Goal: Transaction & Acquisition: Book appointment/travel/reservation

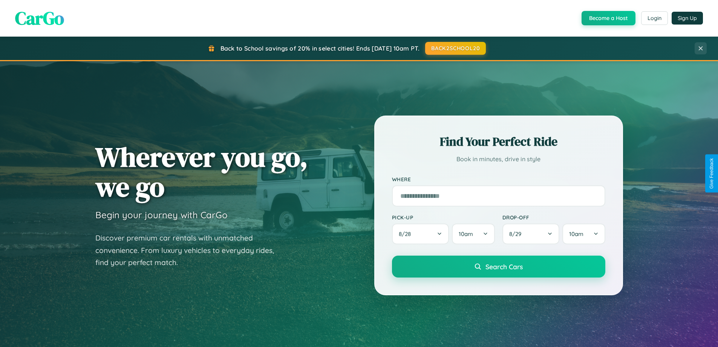
scroll to position [22, 0]
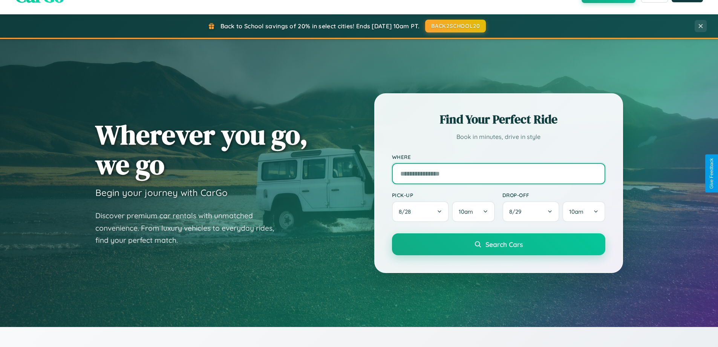
click at [499, 173] on input "text" at bounding box center [498, 173] width 213 height 21
type input "*********"
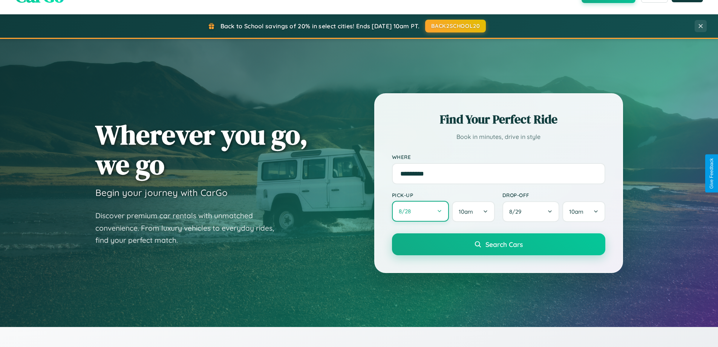
click at [420, 211] on button "8 / 28" at bounding box center [420, 211] width 57 height 21
select select "*"
select select "****"
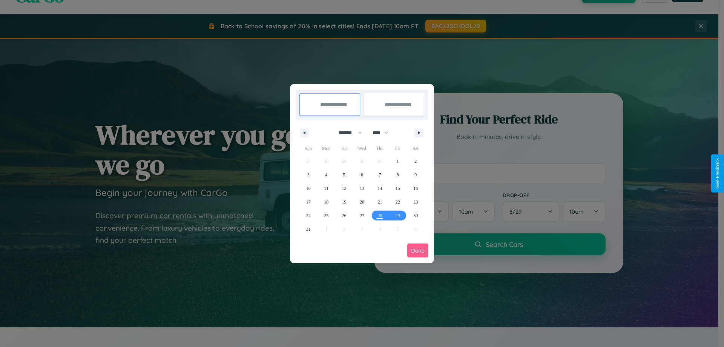
drag, startPoint x: 347, startPoint y: 132, endPoint x: 362, endPoint y: 151, distance: 24.1
click at [347, 132] on select "******* ******** ***** ***** *** **** **** ****** ********* ******* ******** **…" at bounding box center [349, 132] width 32 height 12
select select "*"
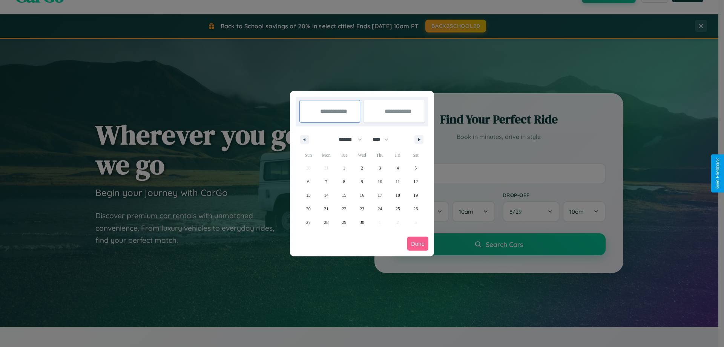
drag, startPoint x: 384, startPoint y: 139, endPoint x: 362, endPoint y: 151, distance: 25.0
click at [384, 139] on select "**** **** **** **** **** **** **** **** **** **** **** **** **** **** **** ****…" at bounding box center [380, 139] width 23 height 12
select select "****"
click at [362, 222] on span "29" at bounding box center [362, 222] width 5 height 14
type input "**********"
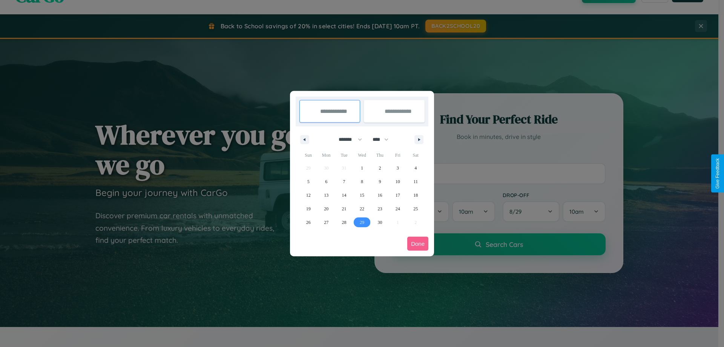
type input "**********"
click at [419, 139] on icon "button" at bounding box center [421, 139] width 4 height 3
select select "*"
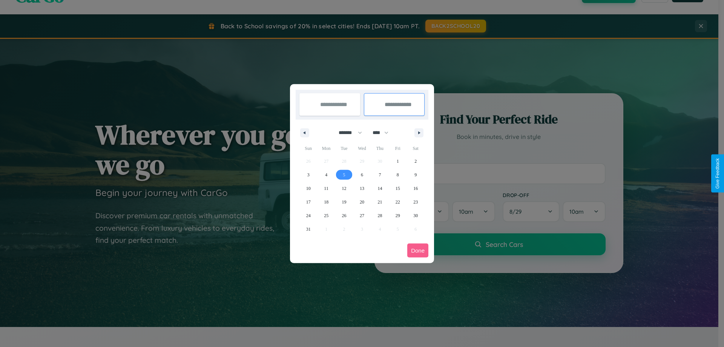
click at [344, 174] on span "5" at bounding box center [344, 175] width 2 height 14
type input "**********"
select select "*"
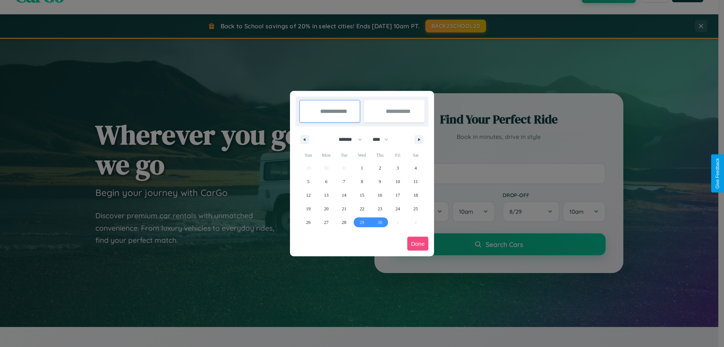
click at [418, 243] on button "Done" at bounding box center [417, 243] width 21 height 14
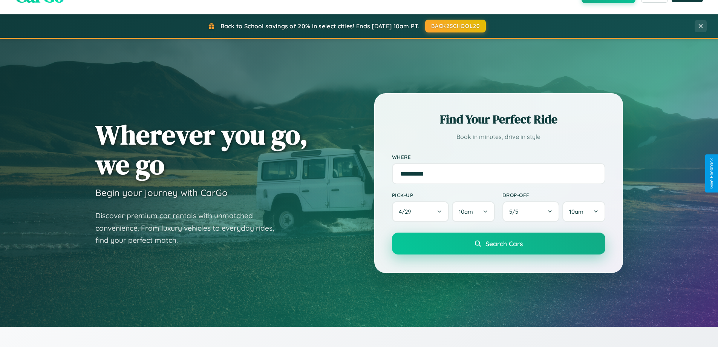
click at [499, 243] on span "Search Cars" at bounding box center [504, 243] width 37 height 8
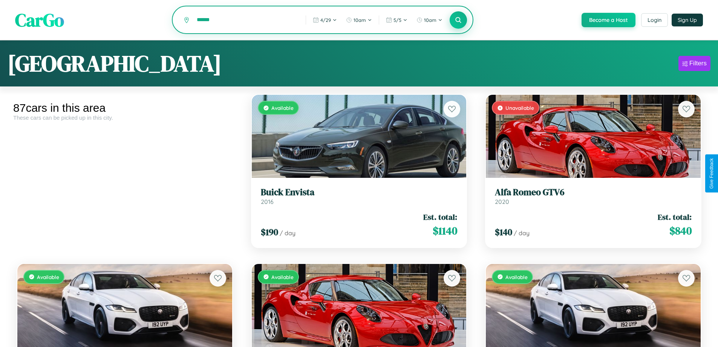
type input "******"
click at [458, 20] on icon at bounding box center [458, 19] width 7 height 7
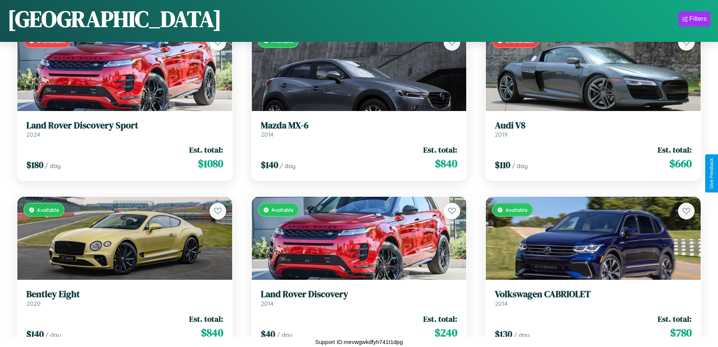
scroll to position [2977, 0]
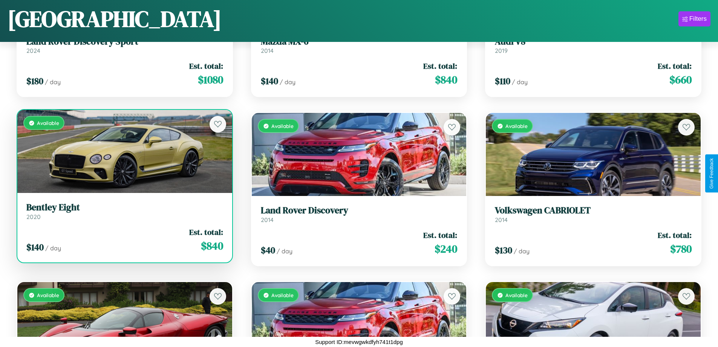
click at [124, 152] on div "Available" at bounding box center [124, 151] width 215 height 83
click at [124, 151] on div "Available" at bounding box center [124, 151] width 215 height 83
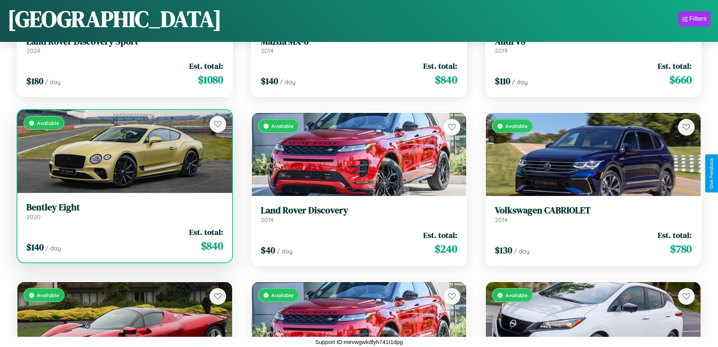
click at [124, 151] on div "Available" at bounding box center [124, 151] width 215 height 83
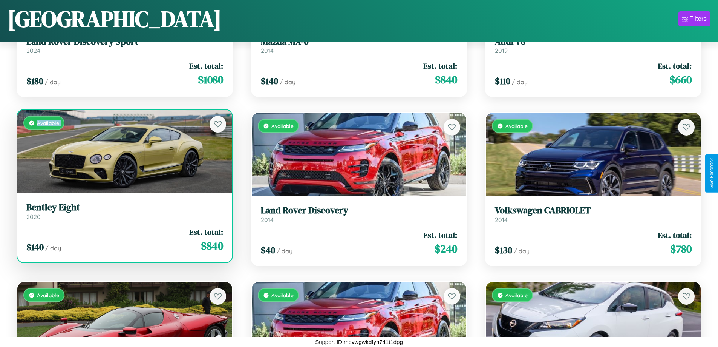
click at [124, 151] on div "Available" at bounding box center [124, 151] width 215 height 83
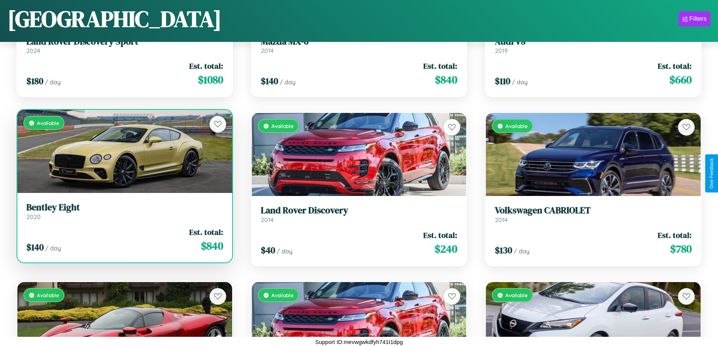
click at [124, 151] on div "Available" at bounding box center [124, 151] width 215 height 83
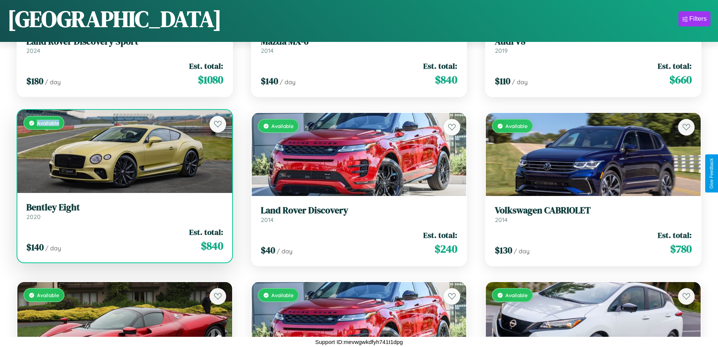
click at [124, 151] on div "Available" at bounding box center [124, 151] width 215 height 83
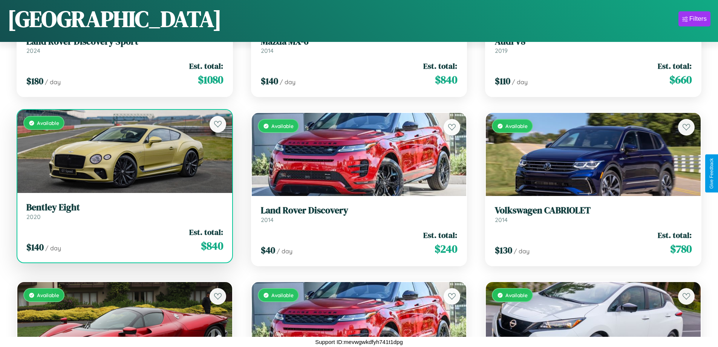
click at [124, 211] on h3 "Bentley Eight" at bounding box center [124, 207] width 197 height 11
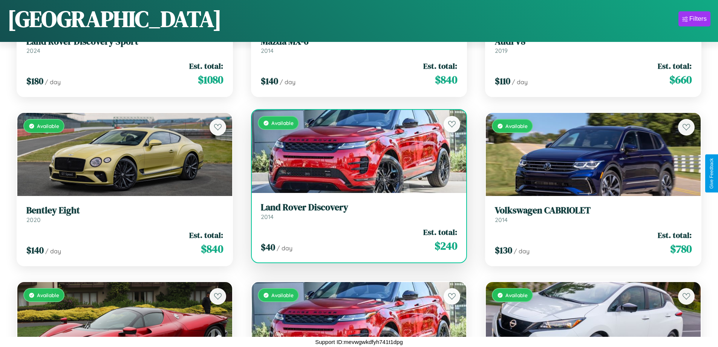
click at [356, 151] on div "Available" at bounding box center [359, 151] width 215 height 83
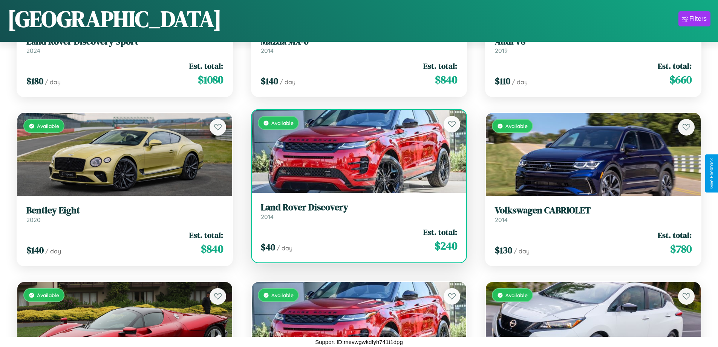
click at [356, 151] on div "Available" at bounding box center [359, 151] width 215 height 83
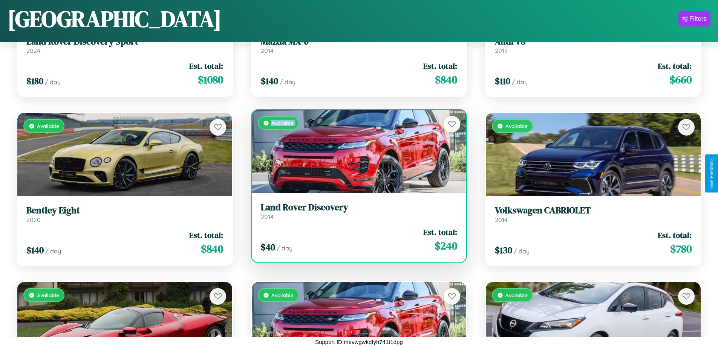
click at [356, 151] on div "Available" at bounding box center [359, 151] width 215 height 83
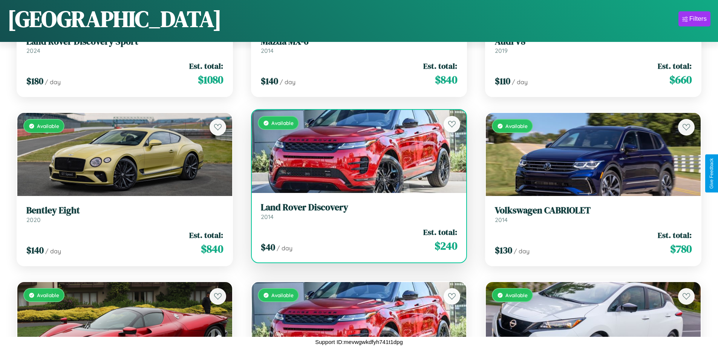
click at [356, 151] on div "Available" at bounding box center [359, 151] width 215 height 83
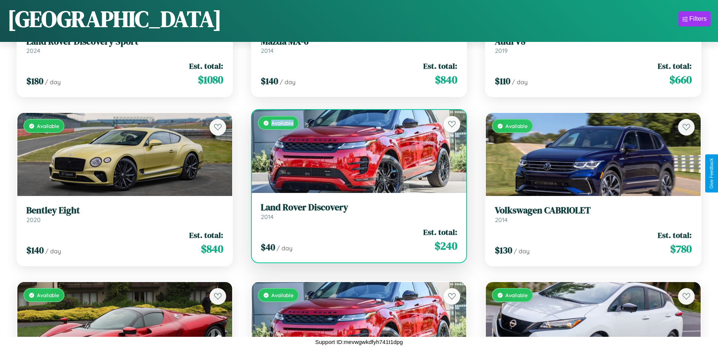
click at [356, 151] on div "Available" at bounding box center [359, 151] width 215 height 83
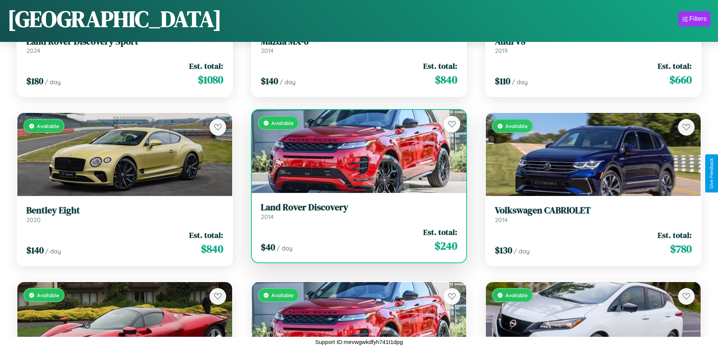
click at [356, 211] on h3 "Land Rover Discovery" at bounding box center [359, 207] width 197 height 11
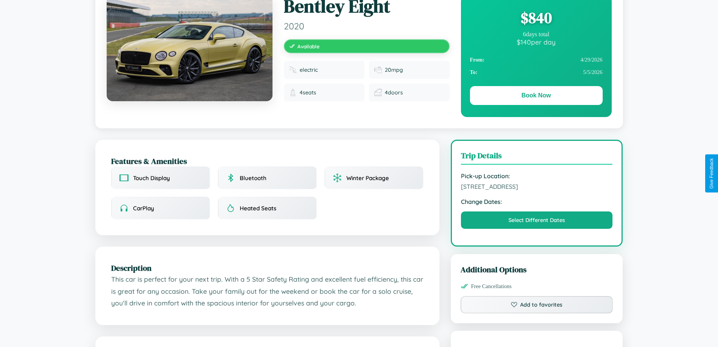
scroll to position [203, 0]
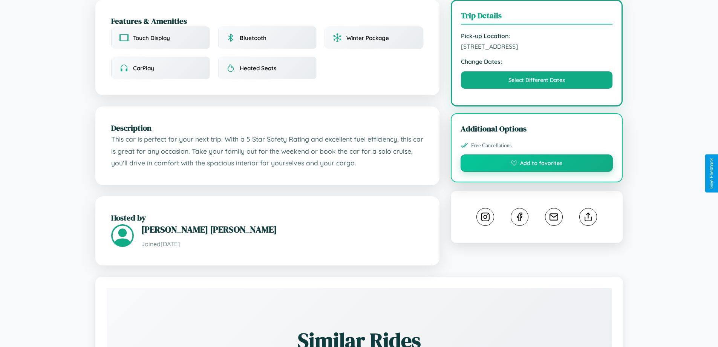
click at [537, 172] on button "Add to favorites" at bounding box center [537, 162] width 153 height 17
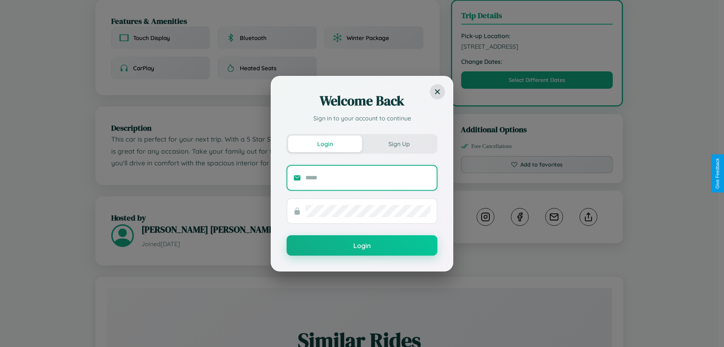
click at [368, 177] on input "text" at bounding box center [367, 178] width 125 height 12
type input "**********"
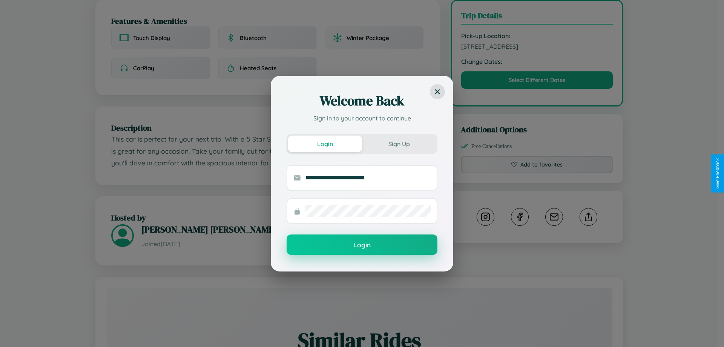
click at [362, 245] on button "Login" at bounding box center [362, 244] width 151 height 20
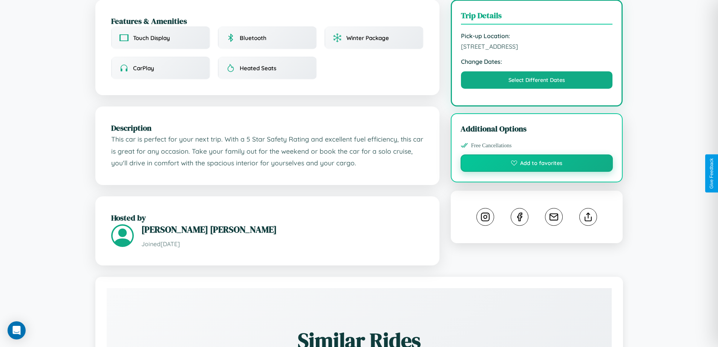
click at [537, 172] on button "Add to favorites" at bounding box center [537, 162] width 153 height 17
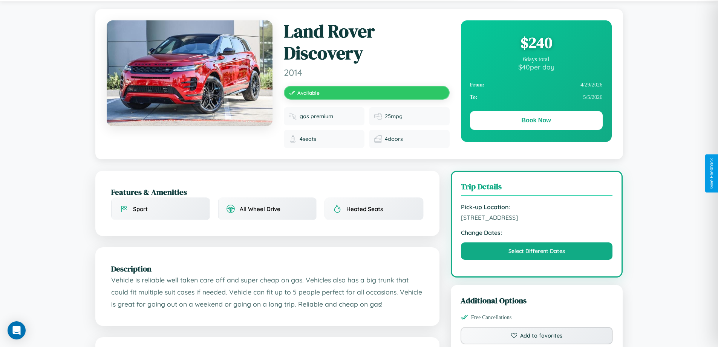
scroll to position [209, 0]
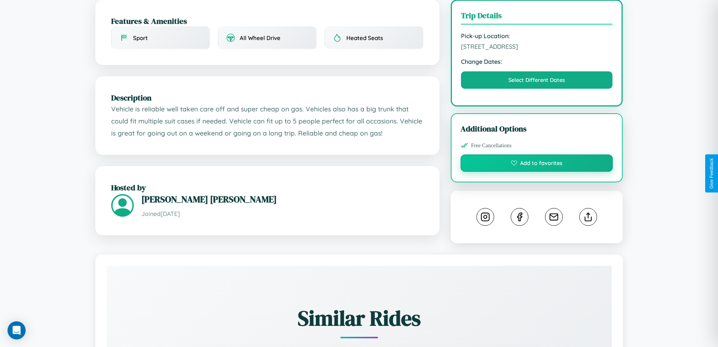
click at [537, 172] on button "Add to favorites" at bounding box center [537, 162] width 153 height 17
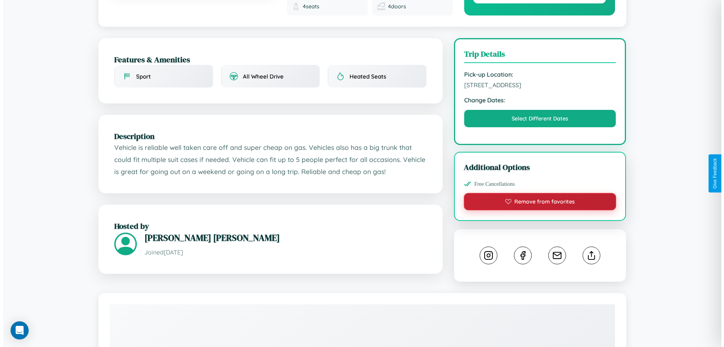
scroll to position [0, 0]
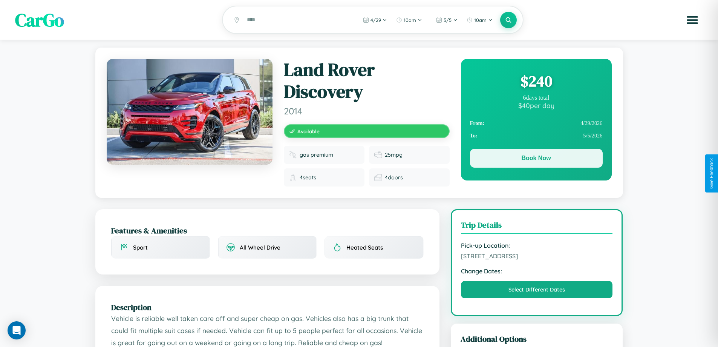
click at [536, 159] on button "Book Now" at bounding box center [536, 158] width 133 height 19
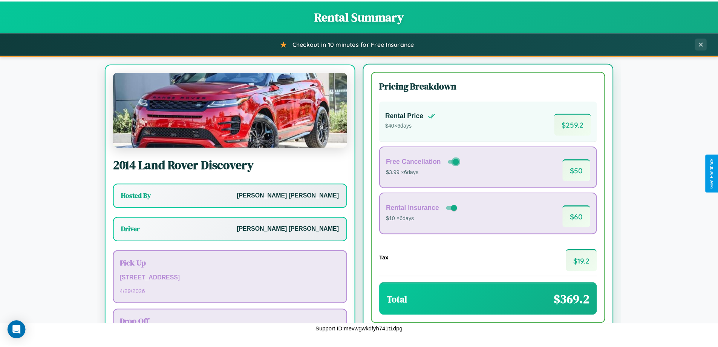
scroll to position [35, 0]
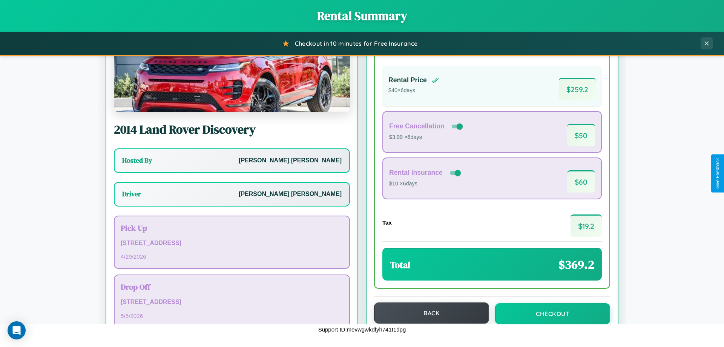
click at [428, 313] on button "Back" at bounding box center [431, 312] width 115 height 21
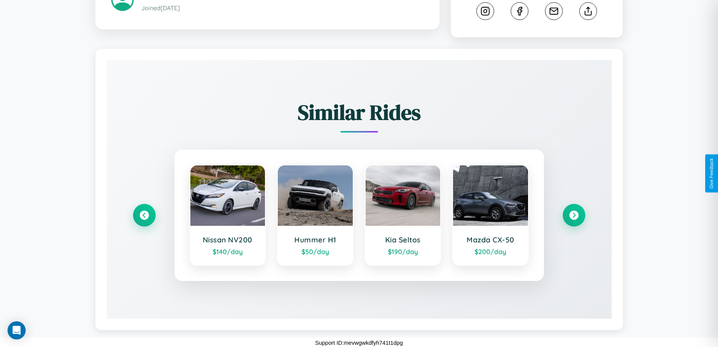
scroll to position [424, 0]
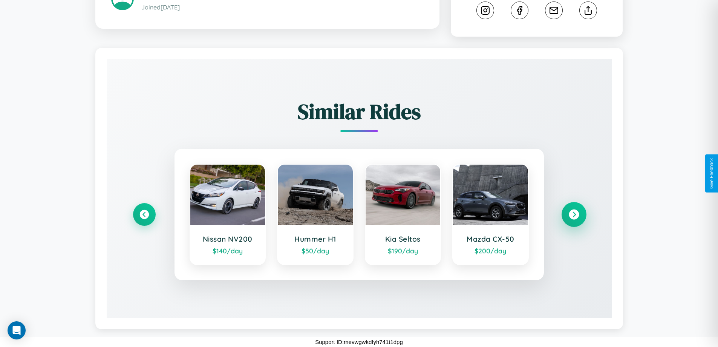
click at [574, 214] on icon at bounding box center [574, 214] width 10 height 10
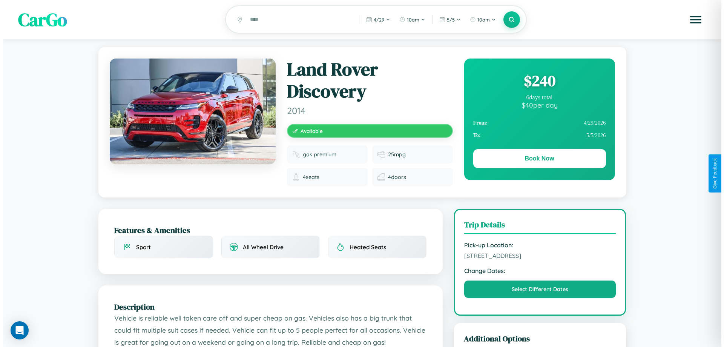
scroll to position [0, 0]
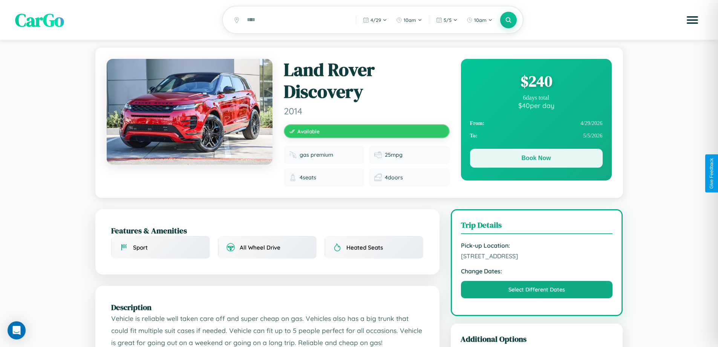
click at [536, 159] on button "Book Now" at bounding box center [536, 158] width 133 height 19
